Goal: Entertainment & Leisure: Consume media (video, audio)

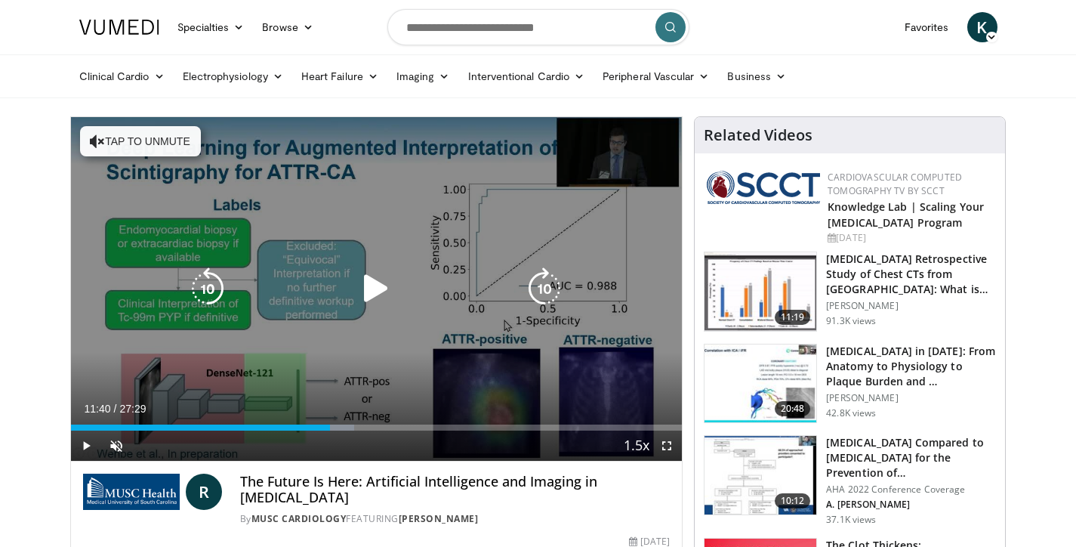
click at [375, 295] on icon "Video Player" at bounding box center [376, 288] width 42 height 42
click at [176, 139] on button "Tap to unmute" at bounding box center [140, 141] width 121 height 30
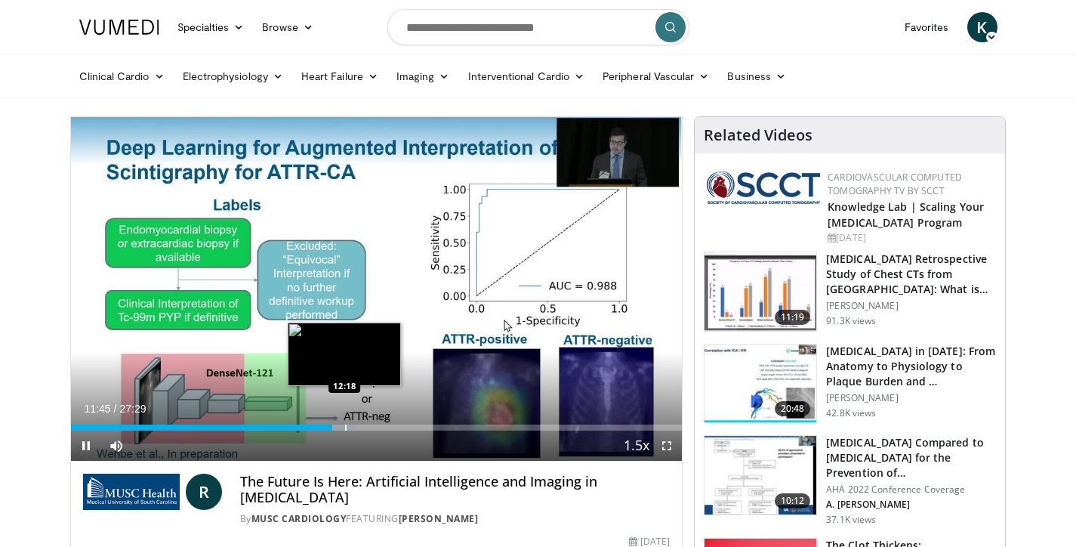
click at [342, 427] on div "Loaded : 46.69% 11:45 12:18" at bounding box center [377, 427] width 612 height 6
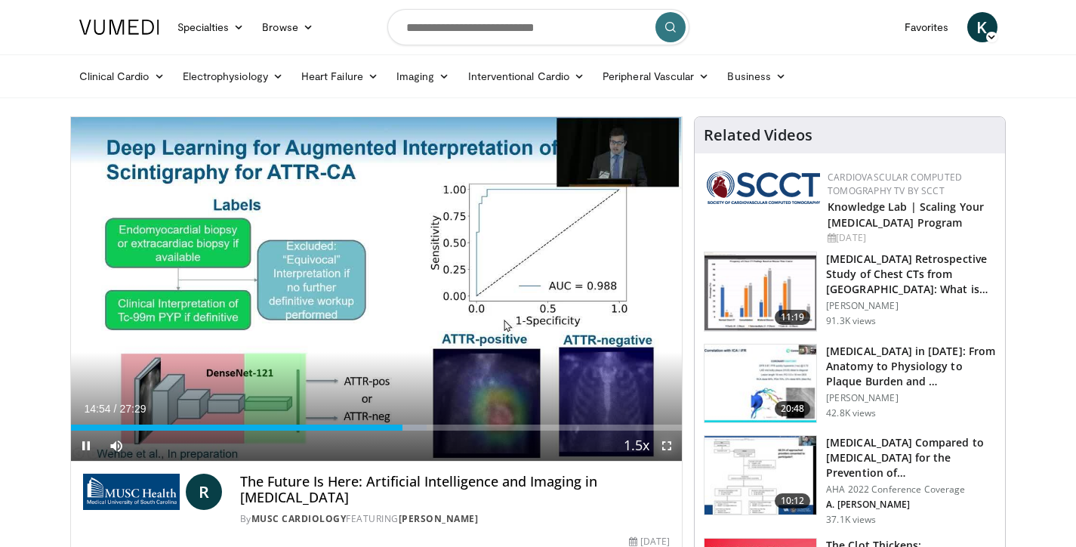
click at [663, 445] on span "Video Player" at bounding box center [667, 446] width 30 height 30
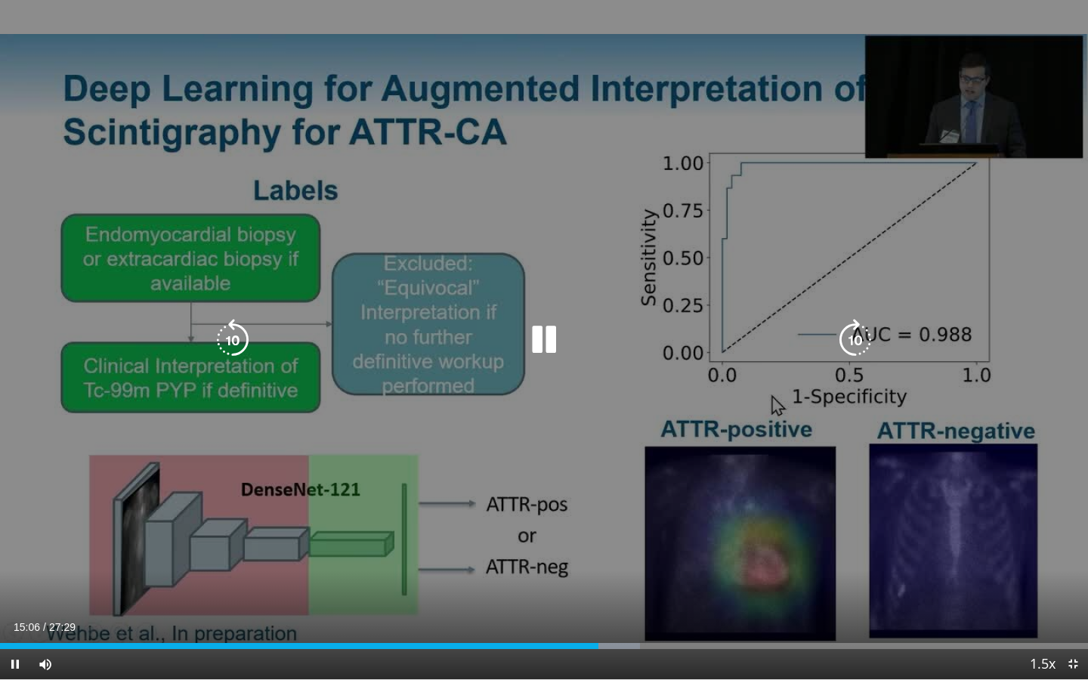
click at [549, 342] on icon "Video Player" at bounding box center [544, 340] width 42 height 42
click at [536, 344] on icon "Video Player" at bounding box center [544, 340] width 42 height 42
click at [536, 343] on icon "Video Player" at bounding box center [544, 340] width 42 height 42
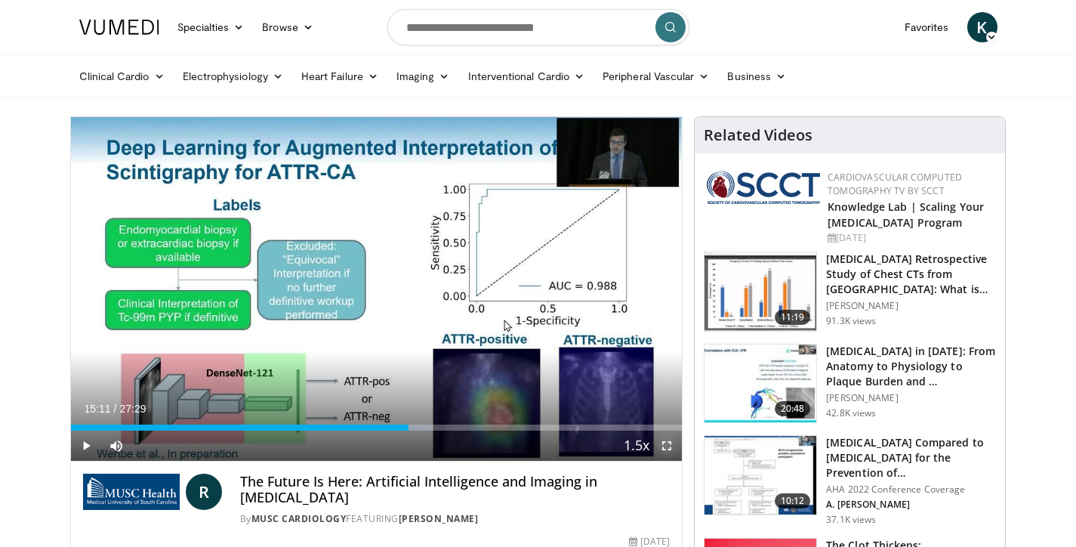
click at [664, 438] on span "Video Player" at bounding box center [667, 446] width 30 height 30
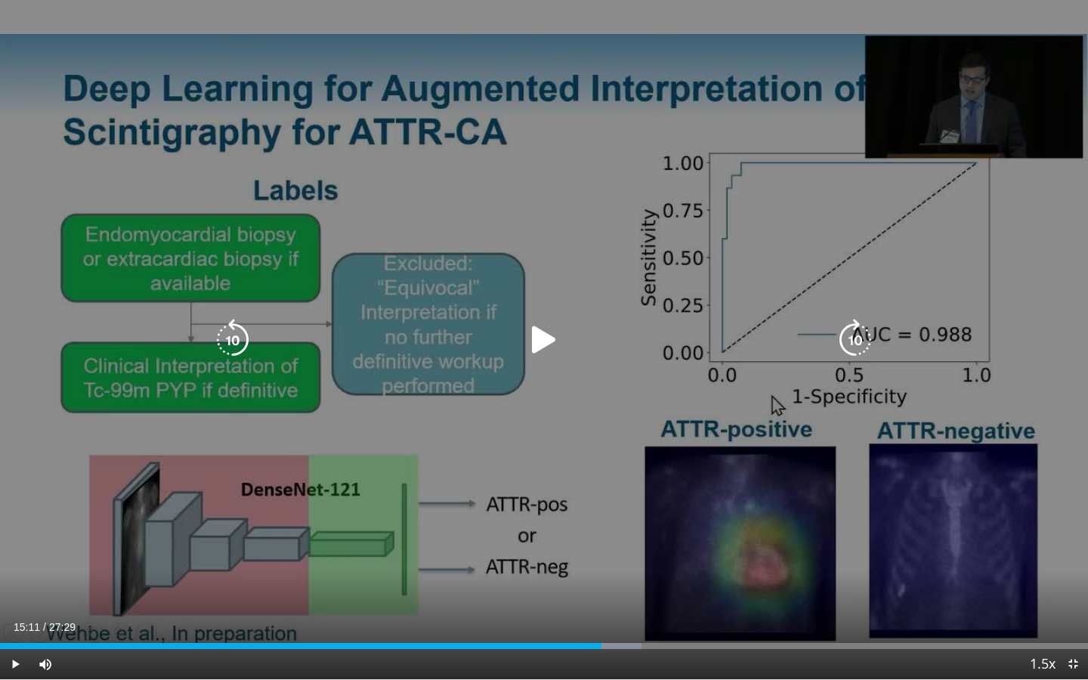
click at [539, 332] on icon "Video Player" at bounding box center [544, 340] width 42 height 42
click at [886, 372] on div "10 seconds Tap to unmute" at bounding box center [544, 339] width 1088 height 679
click at [527, 341] on icon "Video Player" at bounding box center [544, 340] width 42 height 42
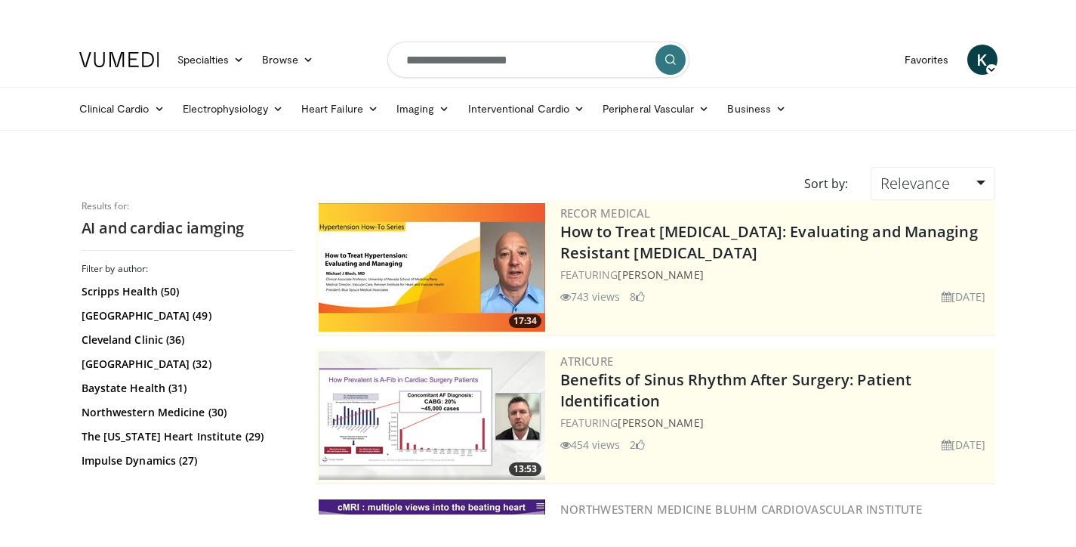
scroll to position [3412, 0]
